Goal: Transaction & Acquisition: Purchase product/service

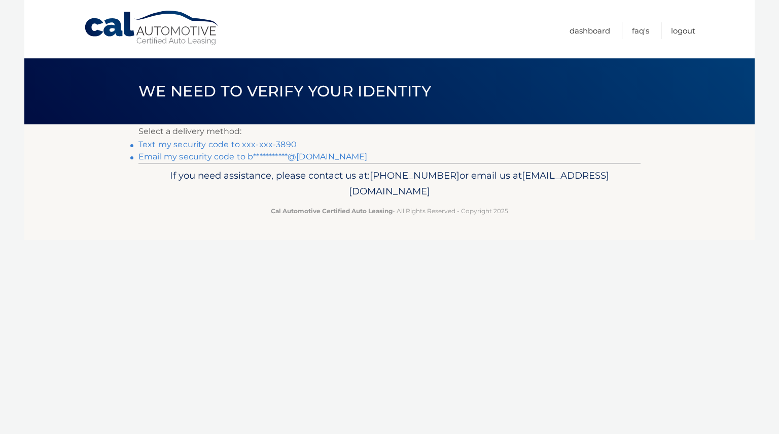
click at [286, 144] on link "Text my security code to xxx-xxx-3890" at bounding box center [218, 145] width 158 height 10
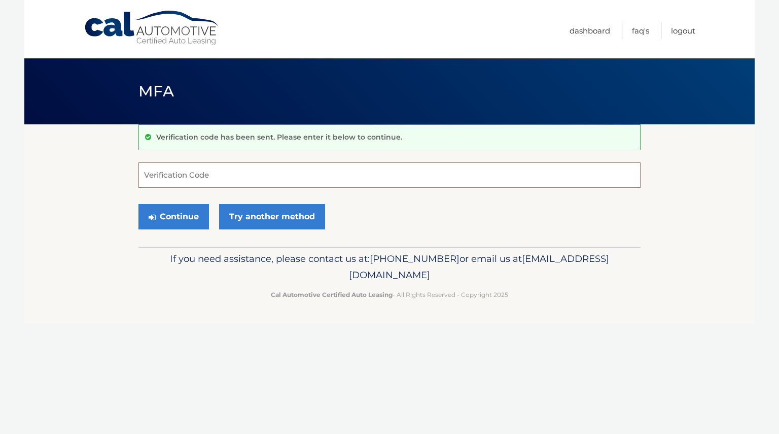
click at [222, 178] on input "Verification Code" at bounding box center [390, 174] width 502 height 25
type input "799814"
click at [168, 214] on button "Continue" at bounding box center [174, 216] width 71 height 25
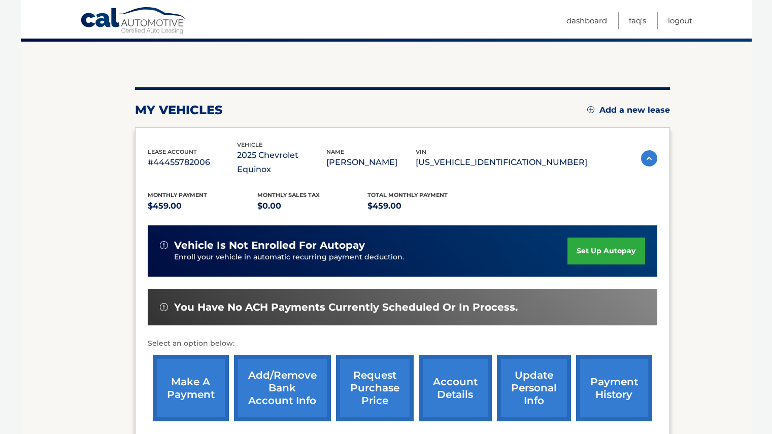
scroll to position [101, 0]
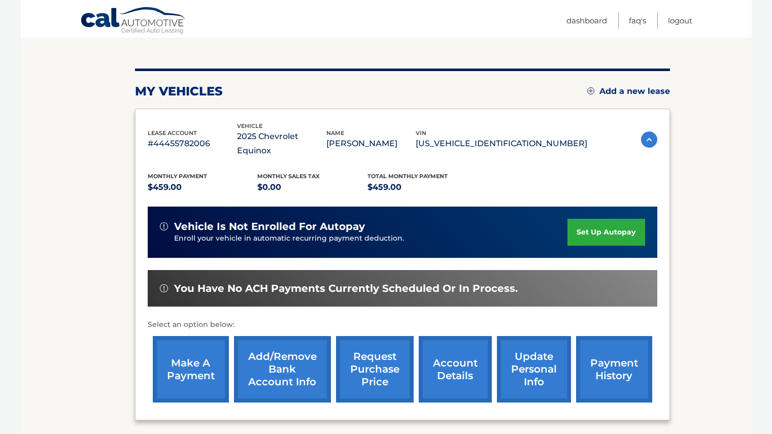
click at [202, 356] on link "make a payment" at bounding box center [191, 369] width 76 height 66
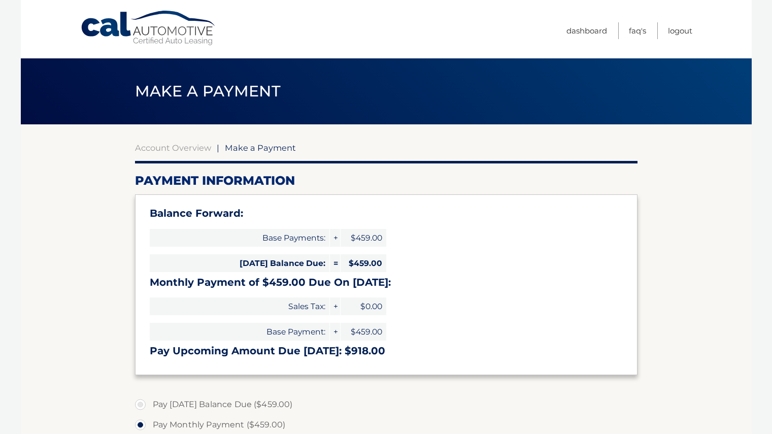
select select "MDhiYzQ1ZjItNjg1MC00ZTI2LTlhY2QtMDQ2ZTJiMmM1N2U2"
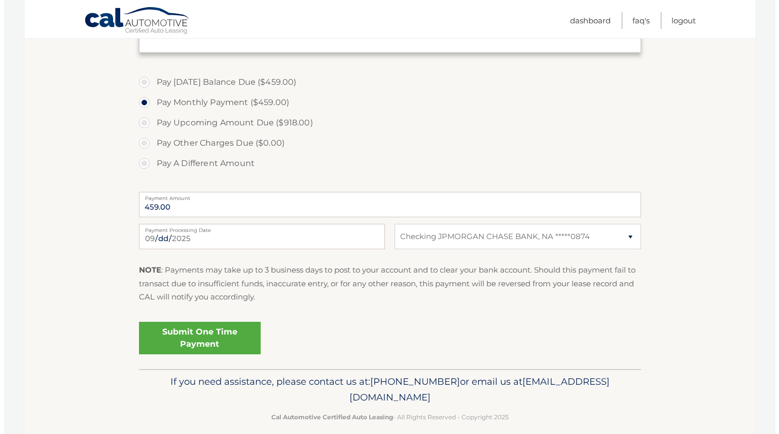
scroll to position [334, 0]
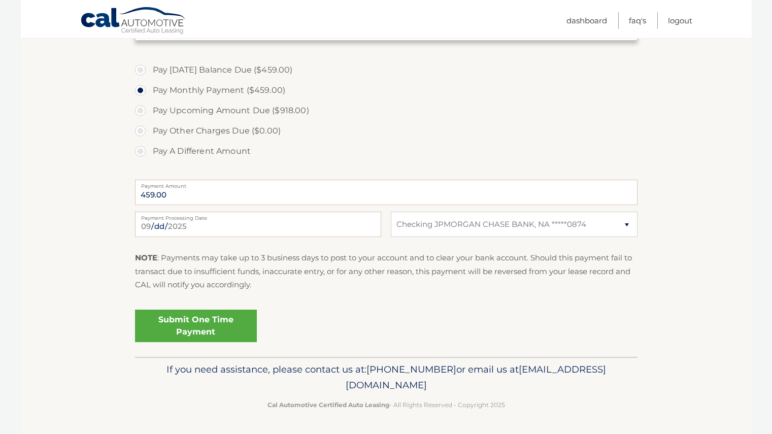
click at [187, 319] on link "Submit One Time Payment" at bounding box center [196, 325] width 122 height 32
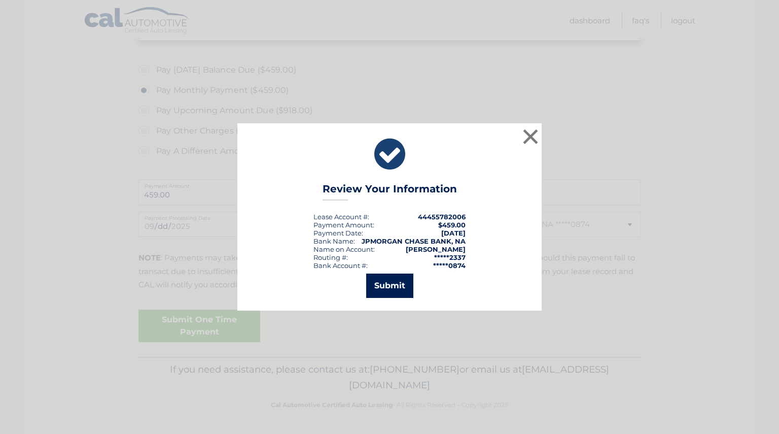
click at [388, 278] on button "Submit" at bounding box center [389, 285] width 47 height 24
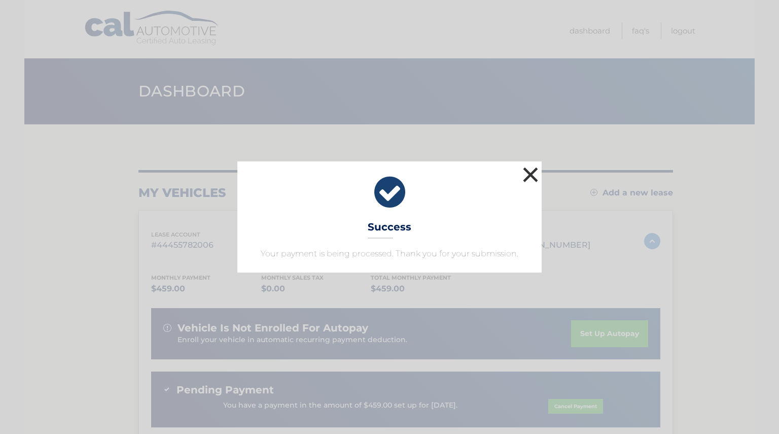
click at [529, 171] on button "×" at bounding box center [531, 174] width 20 height 20
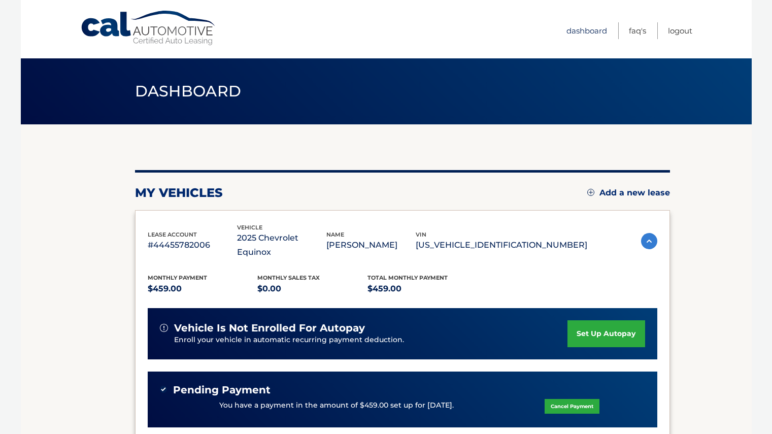
click at [588, 31] on link "Dashboard" at bounding box center [586, 30] width 41 height 17
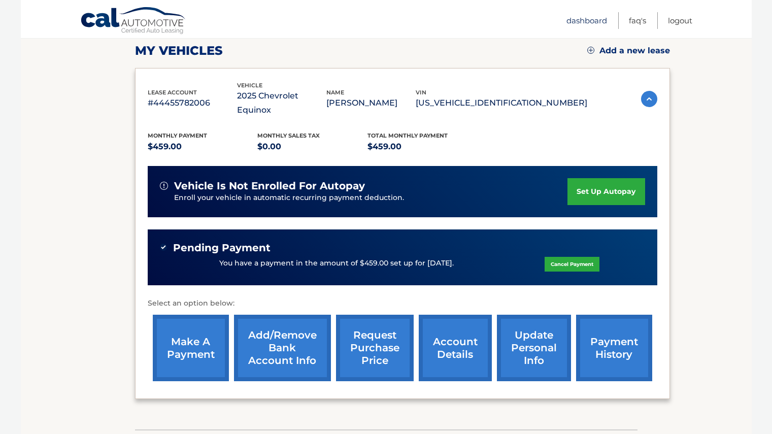
scroll to position [152, 0]
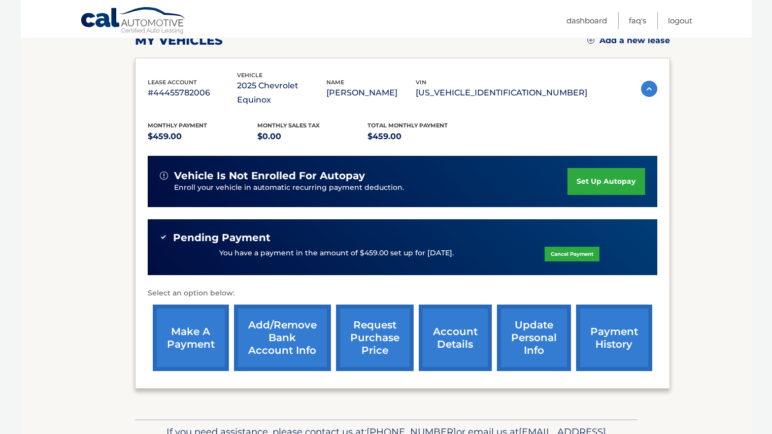
click at [455, 308] on link "account details" at bounding box center [455, 337] width 73 height 66
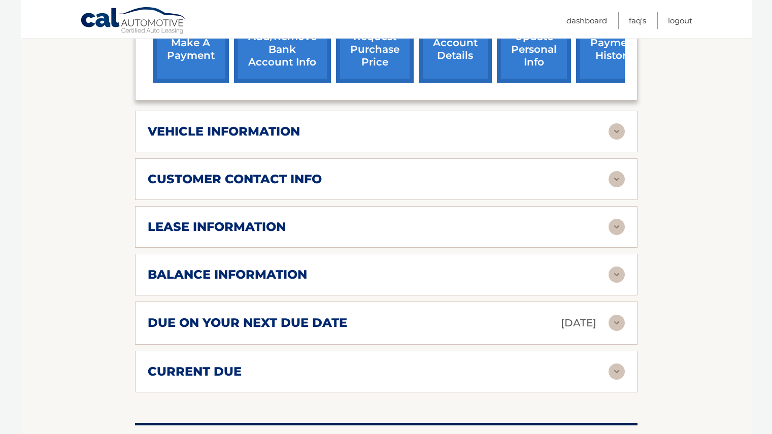
scroll to position [457, 0]
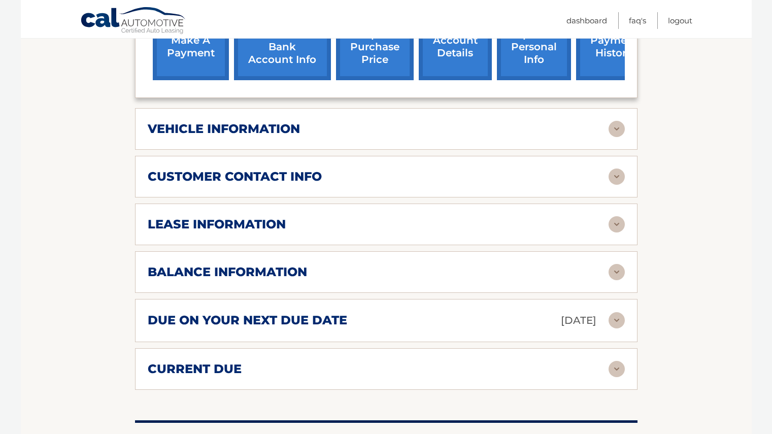
click at [615, 216] on img at bounding box center [616, 224] width 16 height 16
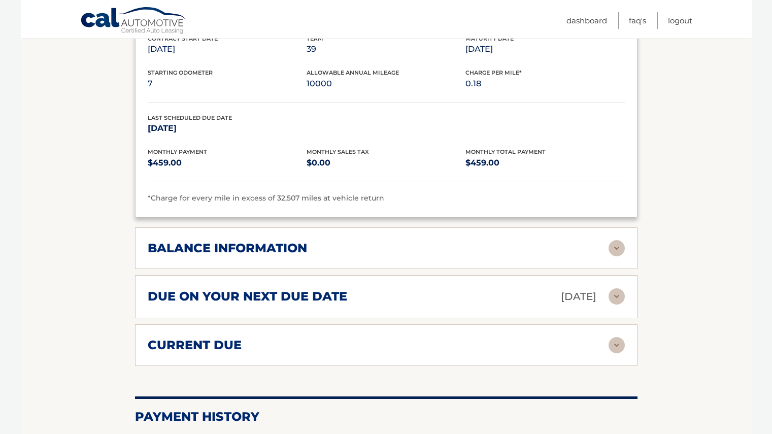
scroll to position [660, 0]
